Goal: Information Seeking & Learning: Learn about a topic

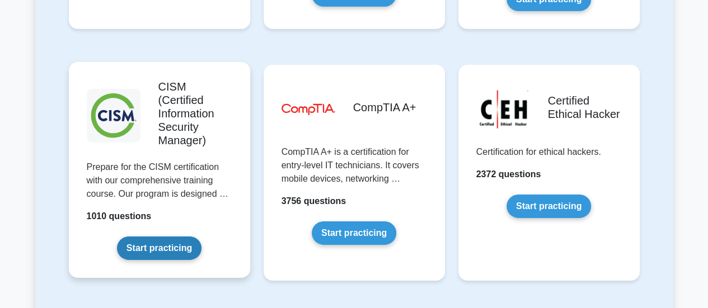
scroll to position [1673, 0]
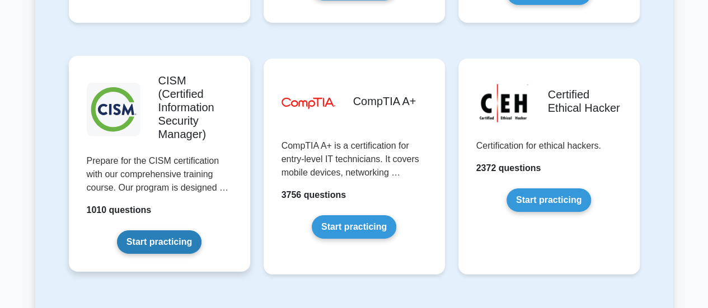
click at [166, 231] on link "Start practicing" at bounding box center [159, 243] width 85 height 24
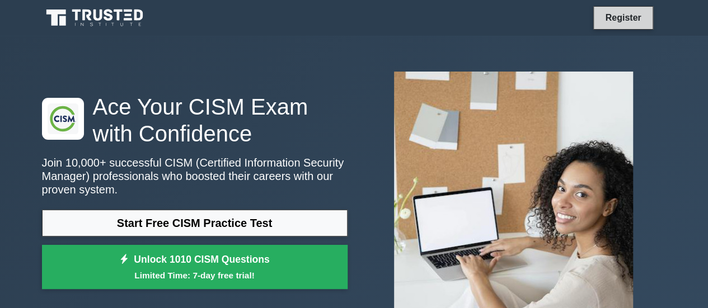
click at [620, 25] on link "Register" at bounding box center [622, 18] width 49 height 14
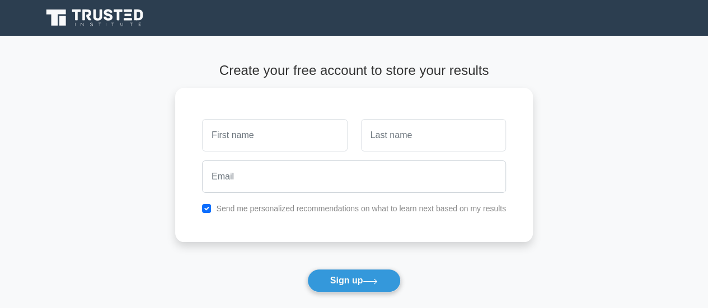
scroll to position [183, 0]
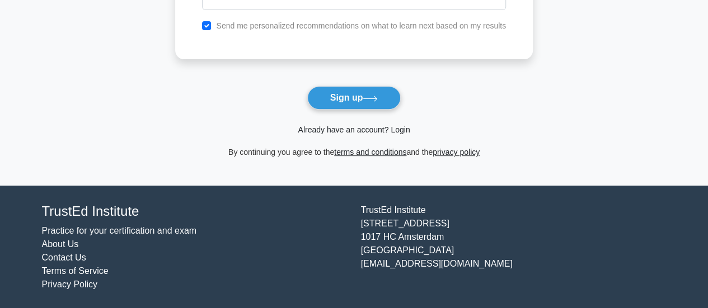
click at [373, 130] on link "Already have an account? Login" at bounding box center [354, 129] width 112 height 9
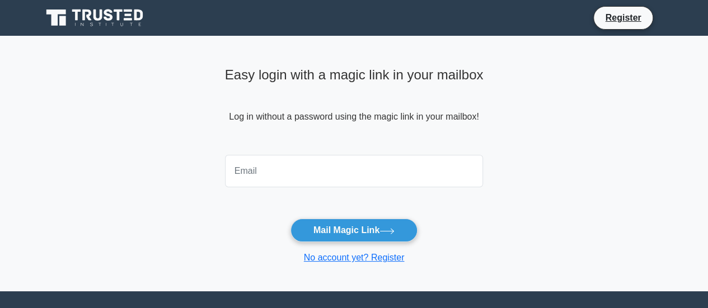
click at [321, 175] on input "email" at bounding box center [354, 171] width 259 height 32
type input "baranikritikha@gmail.com"
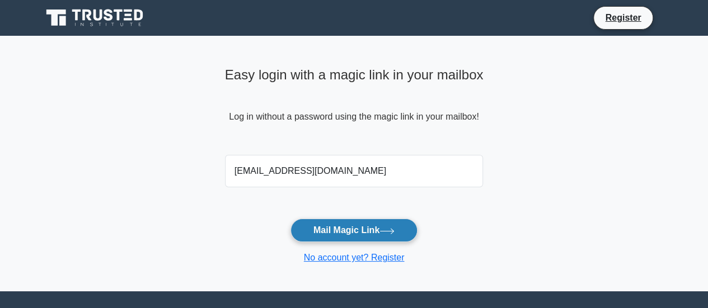
click at [342, 231] on button "Mail Magic Link" at bounding box center [354, 231] width 127 height 24
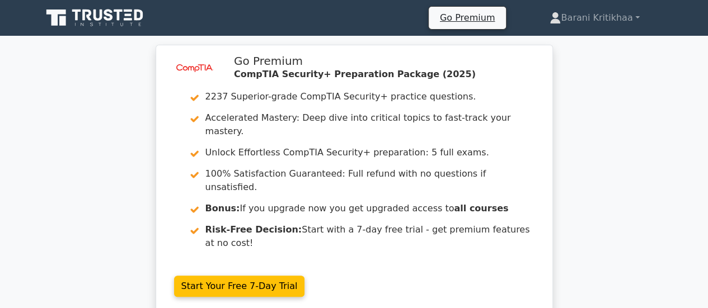
click at [118, 18] on icon at bounding box center [118, 15] width 9 height 11
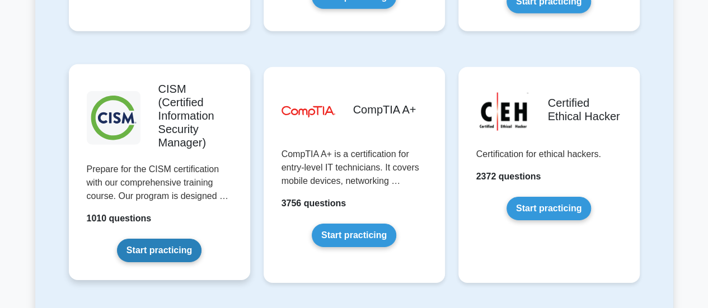
scroll to position [1666, 0]
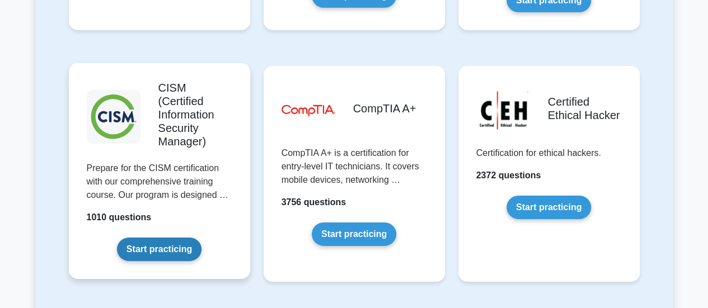
click at [176, 238] on link "Start practicing" at bounding box center [159, 250] width 85 height 24
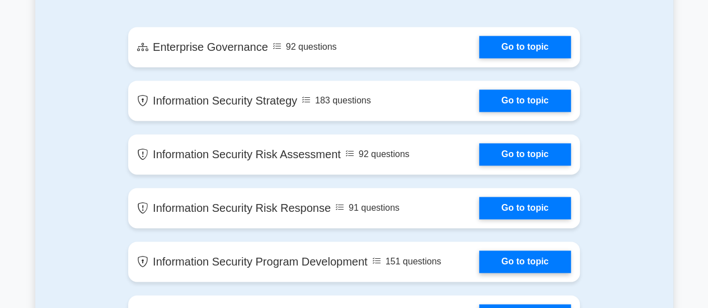
scroll to position [719, 0]
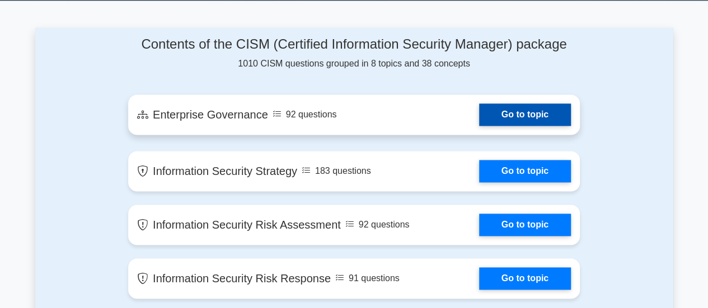
click at [479, 115] on link "Go to topic" at bounding box center [525, 115] width 92 height 22
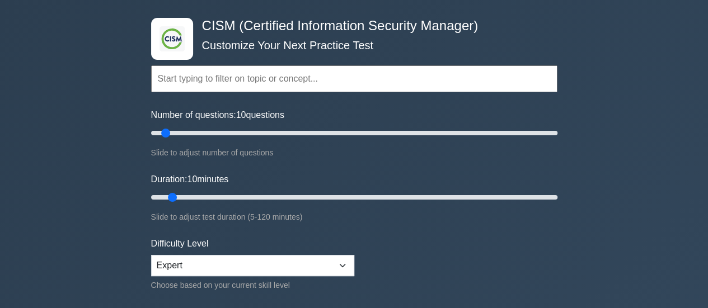
scroll to position [44, 0]
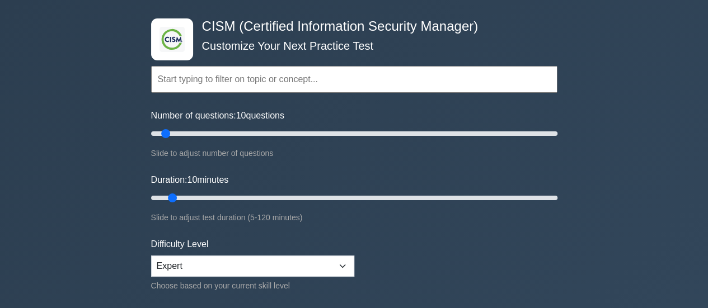
click at [217, 80] on input "text" at bounding box center [354, 79] width 406 height 27
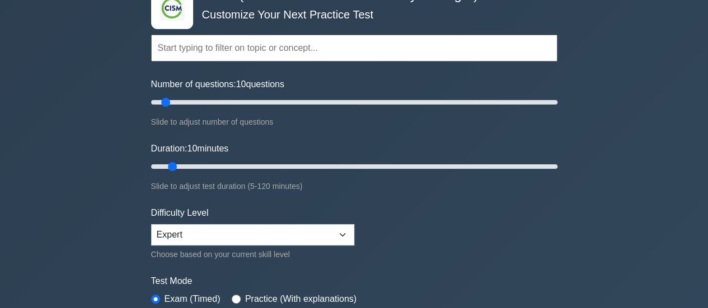
scroll to position [0, 0]
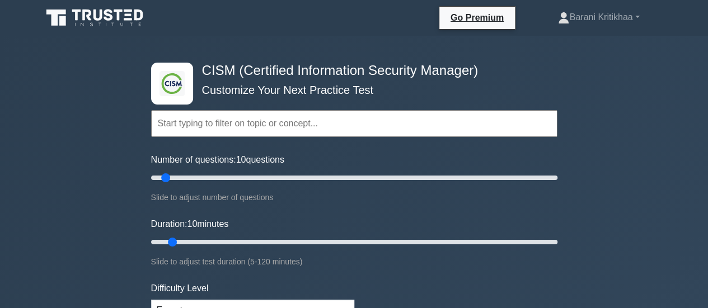
click at [205, 121] on input "text" at bounding box center [354, 123] width 406 height 27
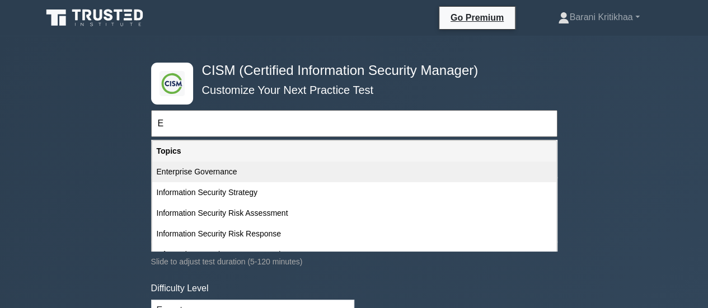
click at [207, 180] on div "Enterprise Governance" at bounding box center [354, 172] width 404 height 21
type input "Enterprise Governance"
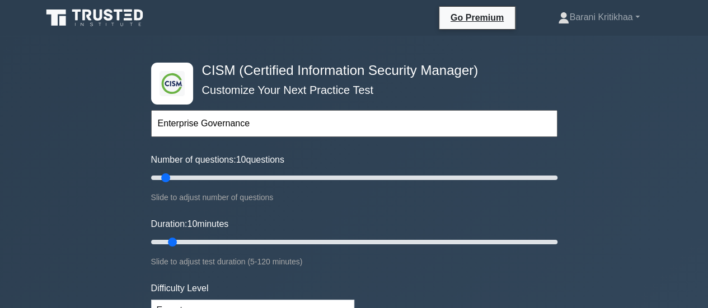
scroll to position [133, 0]
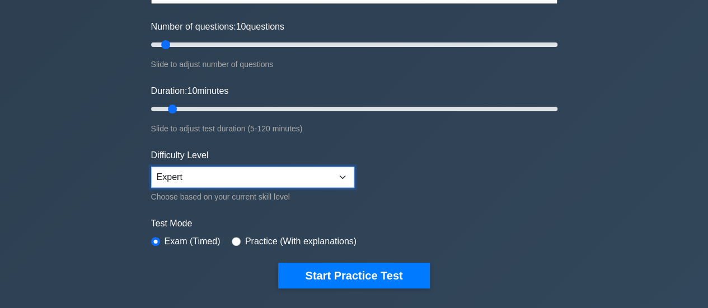
click at [206, 177] on select "Beginner Intermediate Expert" at bounding box center [252, 177] width 203 height 21
click at [151, 167] on select "Beginner Intermediate Expert" at bounding box center [252, 177] width 203 height 21
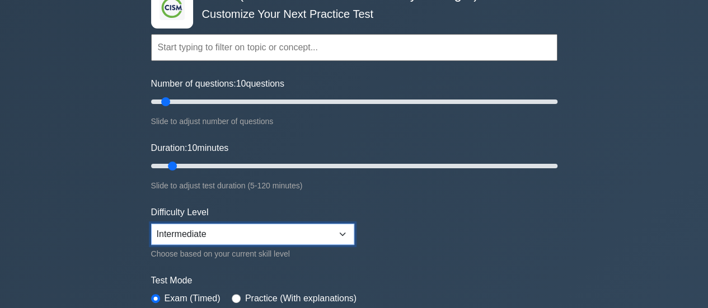
scroll to position [77, 0]
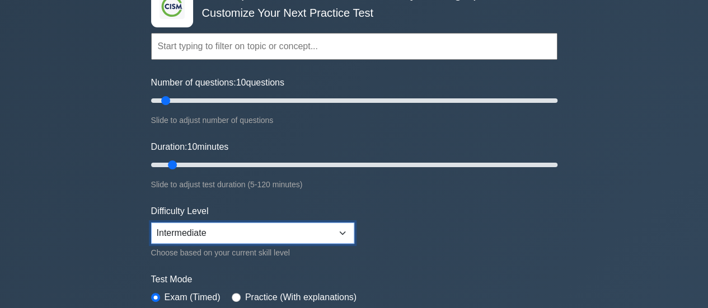
click at [252, 235] on select "Beginner Intermediate Expert" at bounding box center [252, 233] width 203 height 21
select select "expert"
click at [151, 223] on select "Beginner Intermediate Expert" at bounding box center [252, 233] width 203 height 21
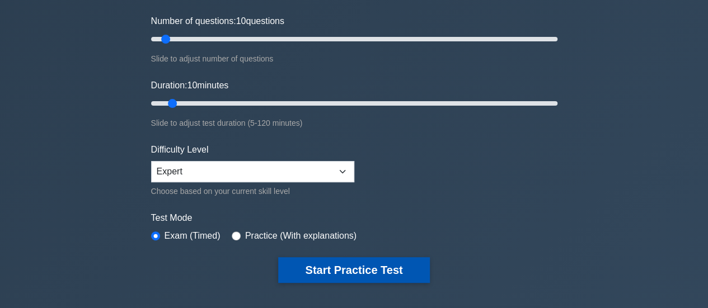
click at [331, 267] on button "Start Practice Test" at bounding box center [353, 271] width 151 height 26
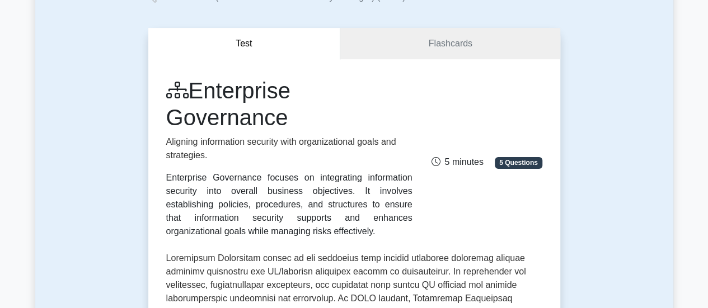
scroll to position [81, 0]
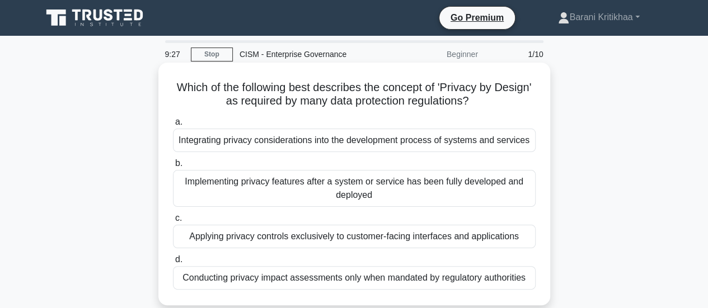
click at [499, 141] on div "Integrating privacy considerations into the development process of systems and …" at bounding box center [354, 141] width 363 height 24
click at [173, 126] on input "a. Integrating privacy considerations into the development process of systems a…" at bounding box center [173, 122] width 0 height 7
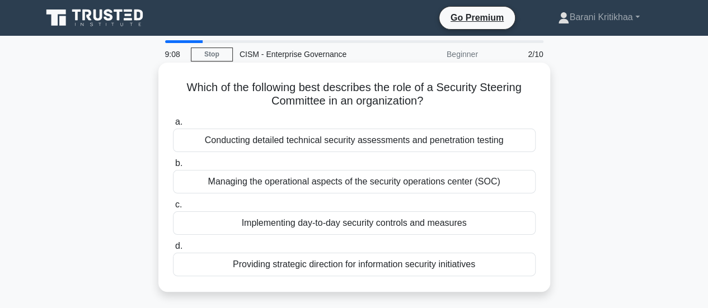
click at [450, 268] on div "Providing strategic direction for information security initiatives" at bounding box center [354, 265] width 363 height 24
click at [173, 250] on input "d. Providing strategic direction for information security initiatives" at bounding box center [173, 246] width 0 height 7
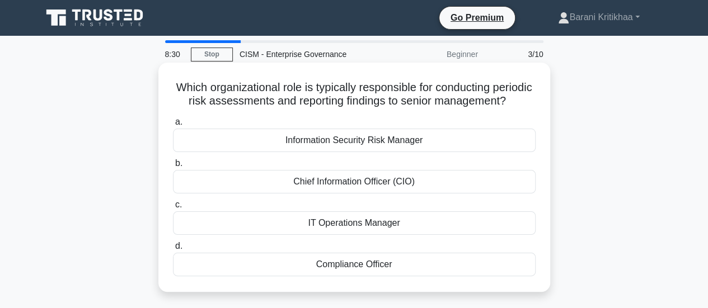
click at [409, 152] on div "Information Security Risk Manager" at bounding box center [354, 141] width 363 height 24
click at [173, 126] on input "a. Information Security Risk Manager" at bounding box center [173, 122] width 0 height 7
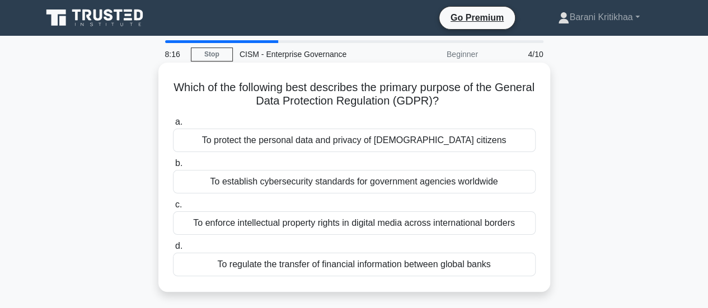
click at [382, 135] on div "To protect the personal data and privacy of [DEMOGRAPHIC_DATA] citizens" at bounding box center [354, 141] width 363 height 24
click at [173, 126] on input "a. To protect the personal data and privacy of [DEMOGRAPHIC_DATA] citizens" at bounding box center [173, 122] width 0 height 7
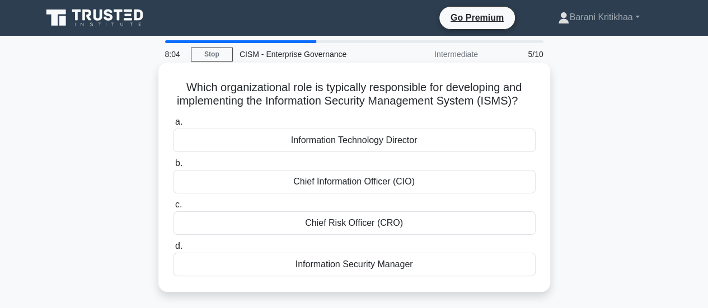
click at [373, 192] on div "Chief Information Officer (CIO)" at bounding box center [354, 182] width 363 height 24
click at [173, 167] on input "b. Chief Information Officer (CIO)" at bounding box center [173, 163] width 0 height 7
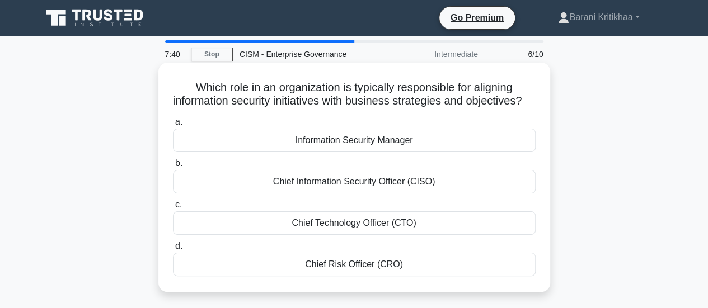
click at [335, 194] on div "Chief Information Security Officer (CISO)" at bounding box center [354, 182] width 363 height 24
click at [173, 167] on input "b. Chief Information Security Officer (CISO)" at bounding box center [173, 163] width 0 height 7
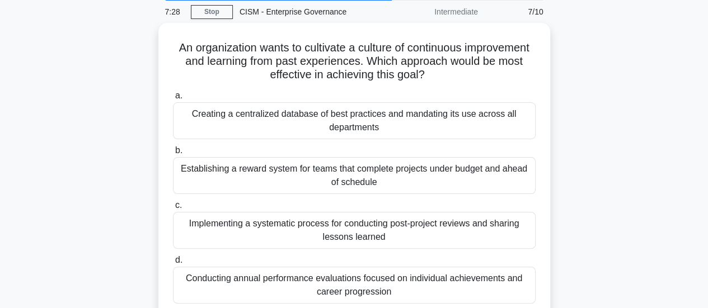
scroll to position [45, 0]
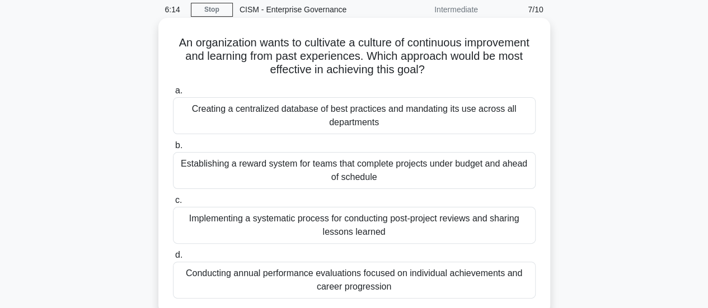
click at [324, 121] on div "Creating a centralized database of best practices and mandating its use across …" at bounding box center [354, 115] width 363 height 37
click at [173, 95] on input "a. Creating a centralized database of best practices and mandating its use acro…" at bounding box center [173, 90] width 0 height 7
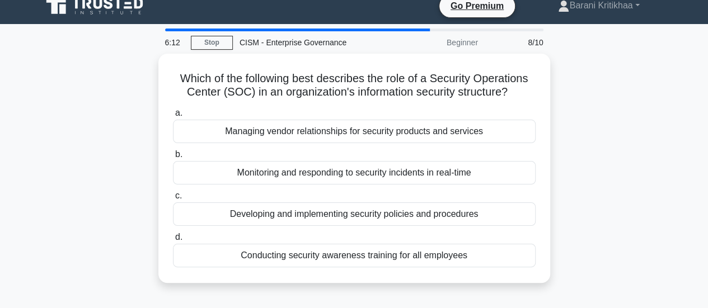
scroll to position [0, 0]
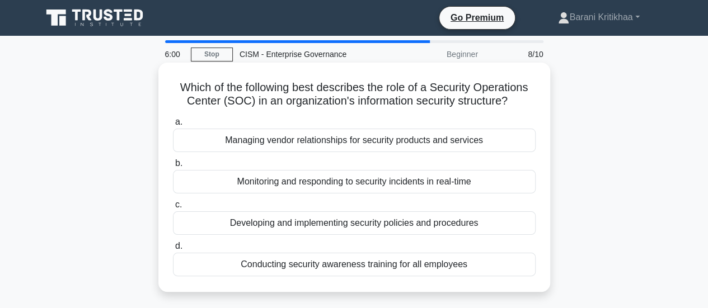
click at [320, 183] on div "Monitoring and responding to security incidents in real-time" at bounding box center [354, 182] width 363 height 24
click at [173, 167] on input "b. Monitoring and responding to security incidents in real-time" at bounding box center [173, 163] width 0 height 7
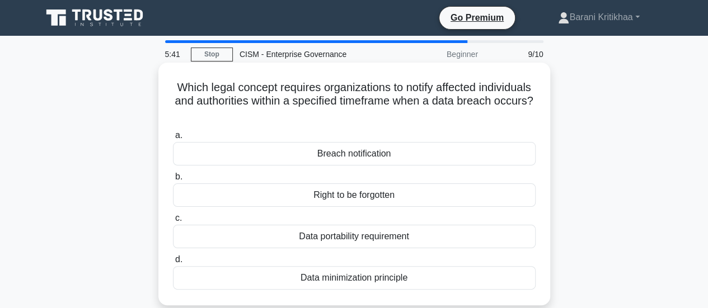
click at [326, 163] on div "Breach notification" at bounding box center [354, 154] width 363 height 24
click at [173, 139] on input "a. Breach notification" at bounding box center [173, 135] width 0 height 7
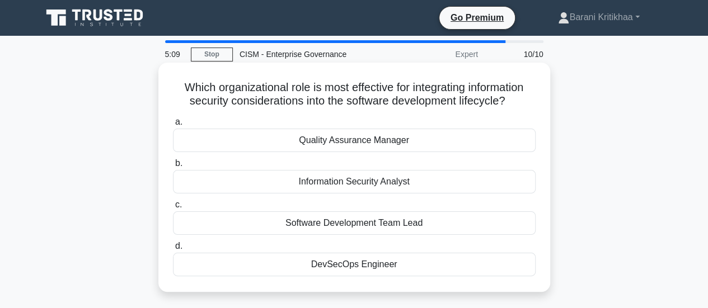
click at [366, 266] on div "DevSecOps Engineer" at bounding box center [354, 265] width 363 height 24
click at [173, 250] on input "d. DevSecOps Engineer" at bounding box center [173, 246] width 0 height 7
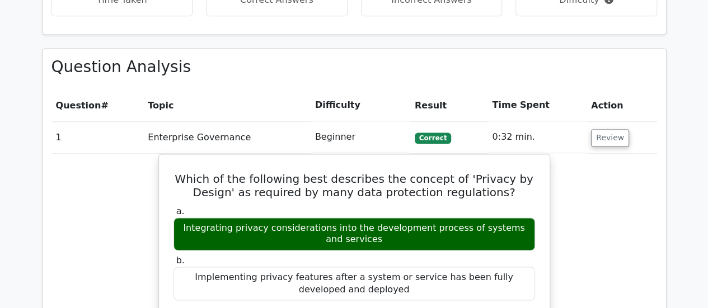
scroll to position [809, 0]
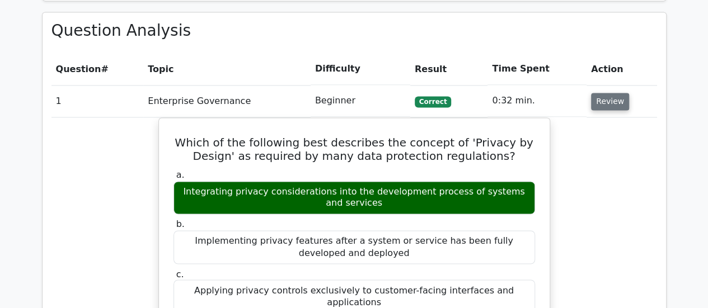
click at [606, 93] on button "Review" at bounding box center [610, 101] width 38 height 17
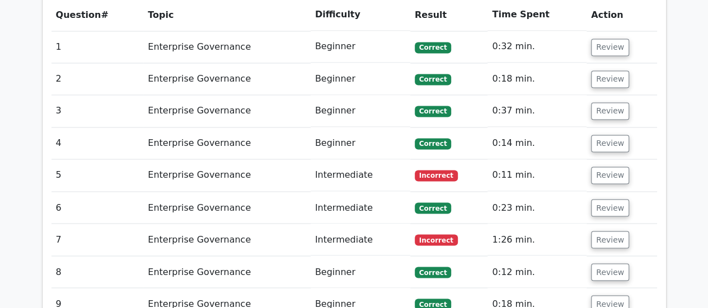
scroll to position [863, 0]
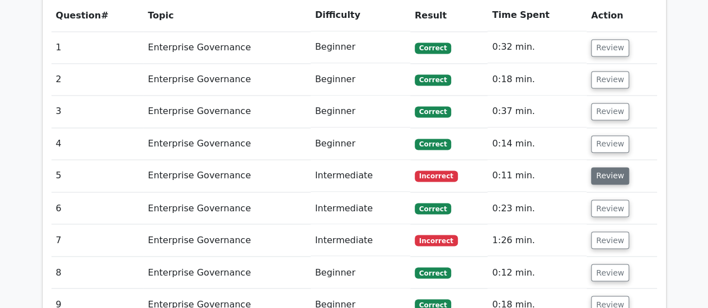
click at [608, 167] on button "Review" at bounding box center [610, 175] width 38 height 17
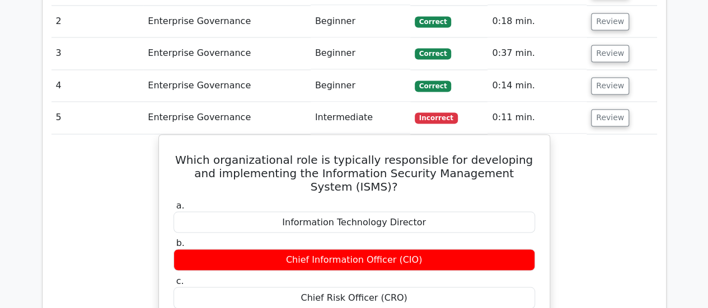
scroll to position [918, 0]
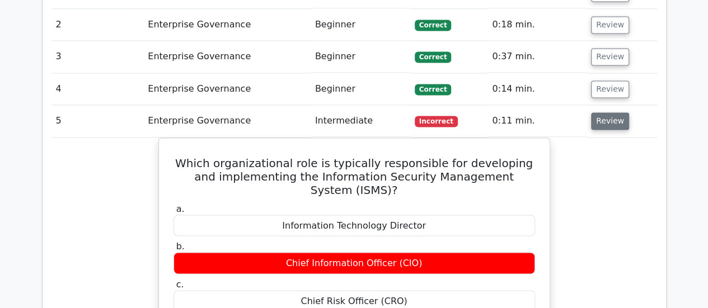
click at [605, 113] on button "Review" at bounding box center [610, 121] width 38 height 17
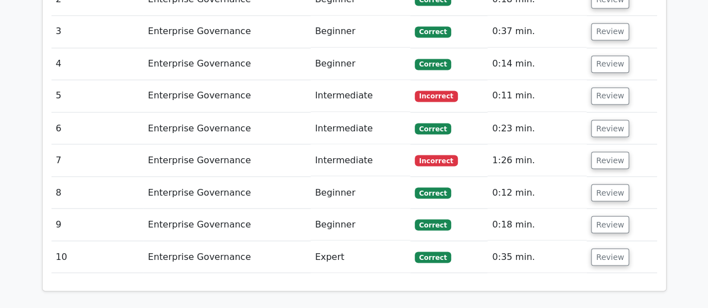
scroll to position [943, 0]
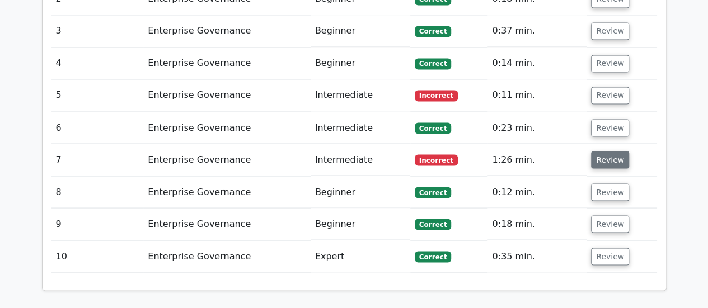
click at [605, 151] on button "Review" at bounding box center [610, 159] width 38 height 17
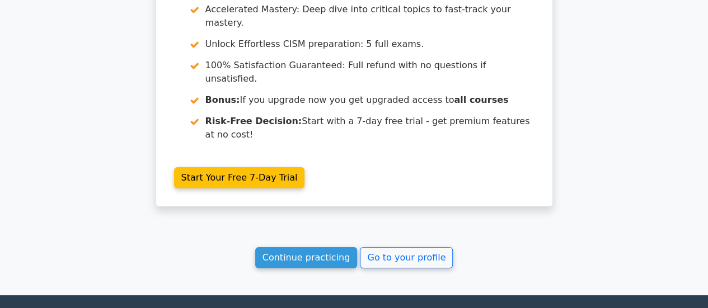
scroll to position [2108, 0]
